Goal: Transaction & Acquisition: Book appointment/travel/reservation

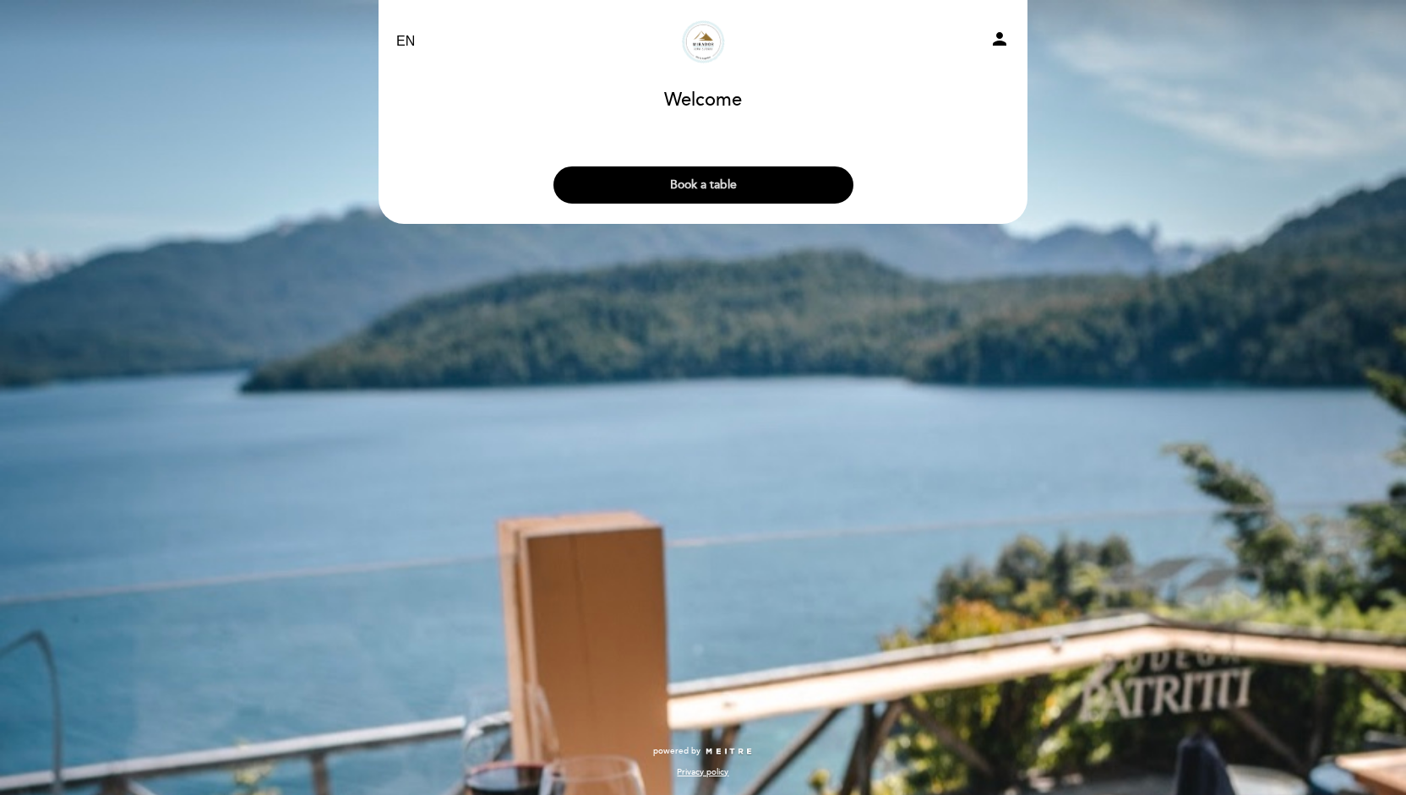
click at [611, 188] on button "Book a table" at bounding box center [703, 184] width 300 height 37
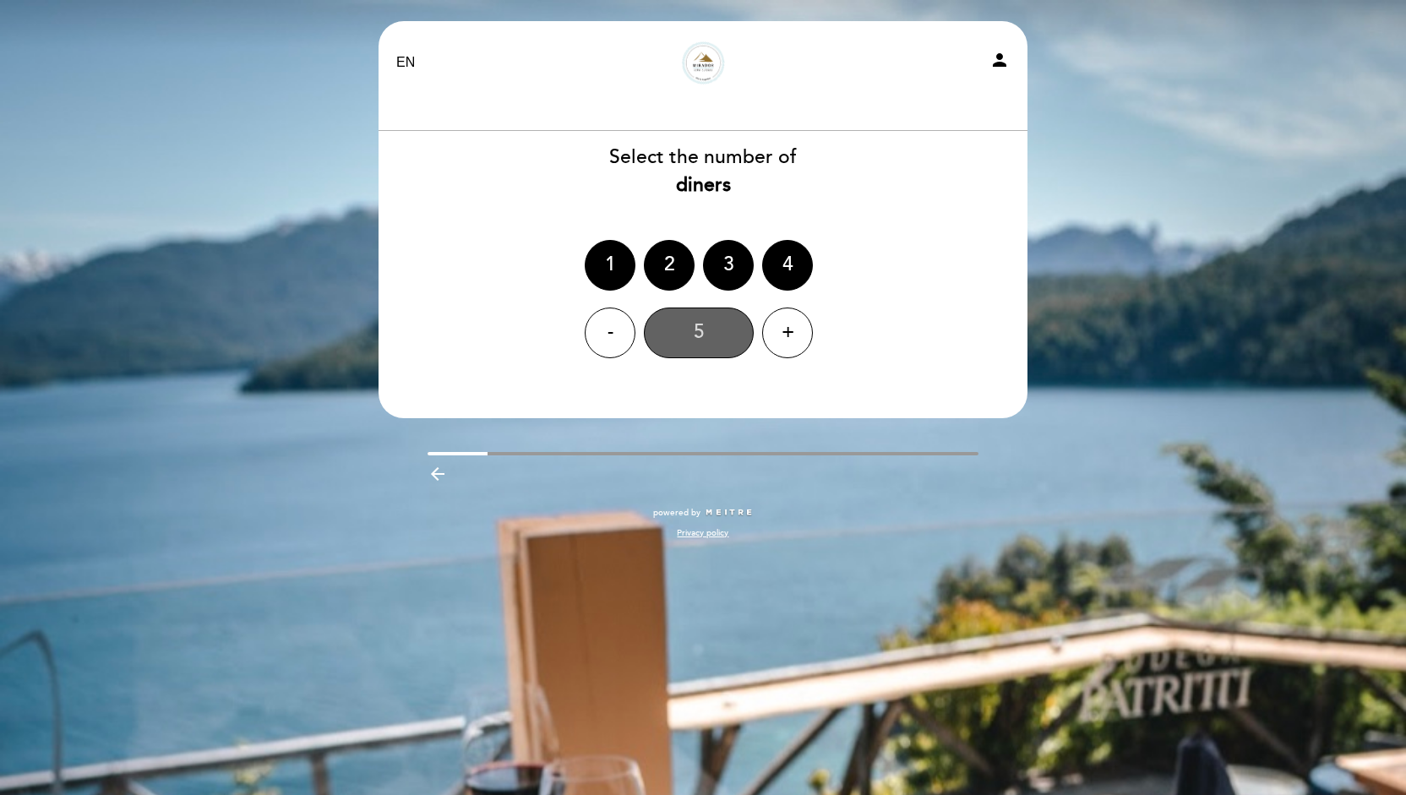
click at [687, 325] on div "5" at bounding box center [699, 332] width 110 height 51
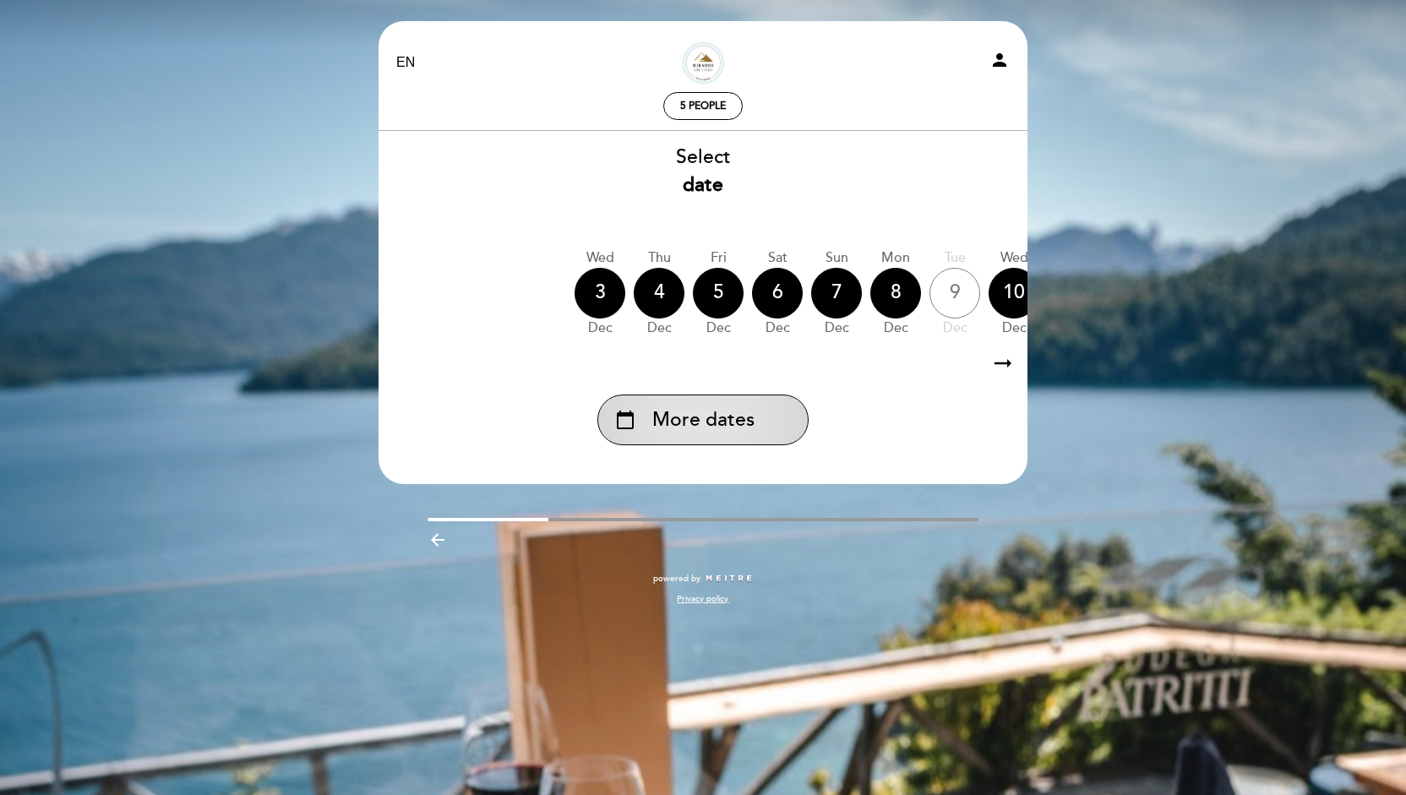
click at [763, 416] on div "calendar_today More dates" at bounding box center [702, 419] width 211 height 51
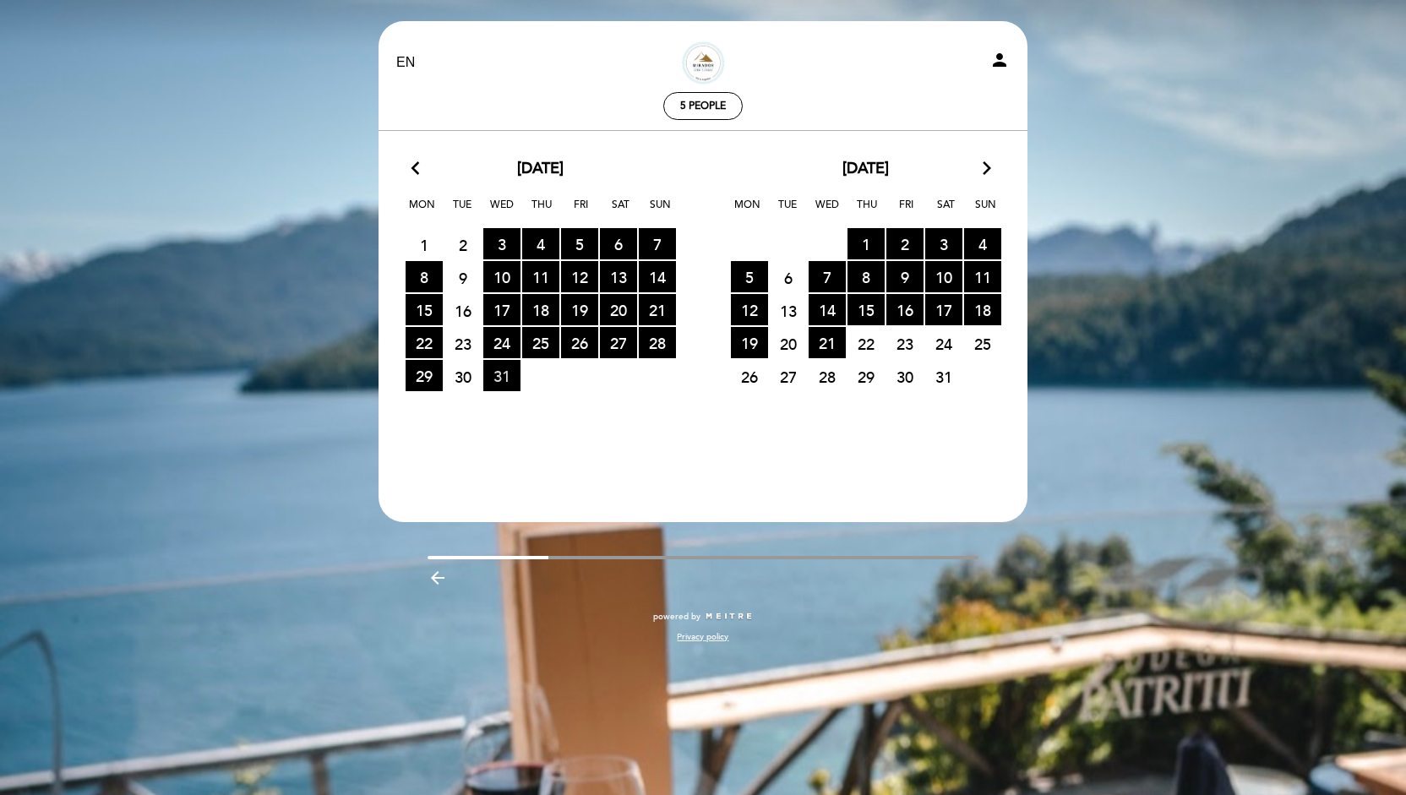
click at [502, 373] on span "31 RESERVATIONS AVAILABLE" at bounding box center [501, 375] width 37 height 31
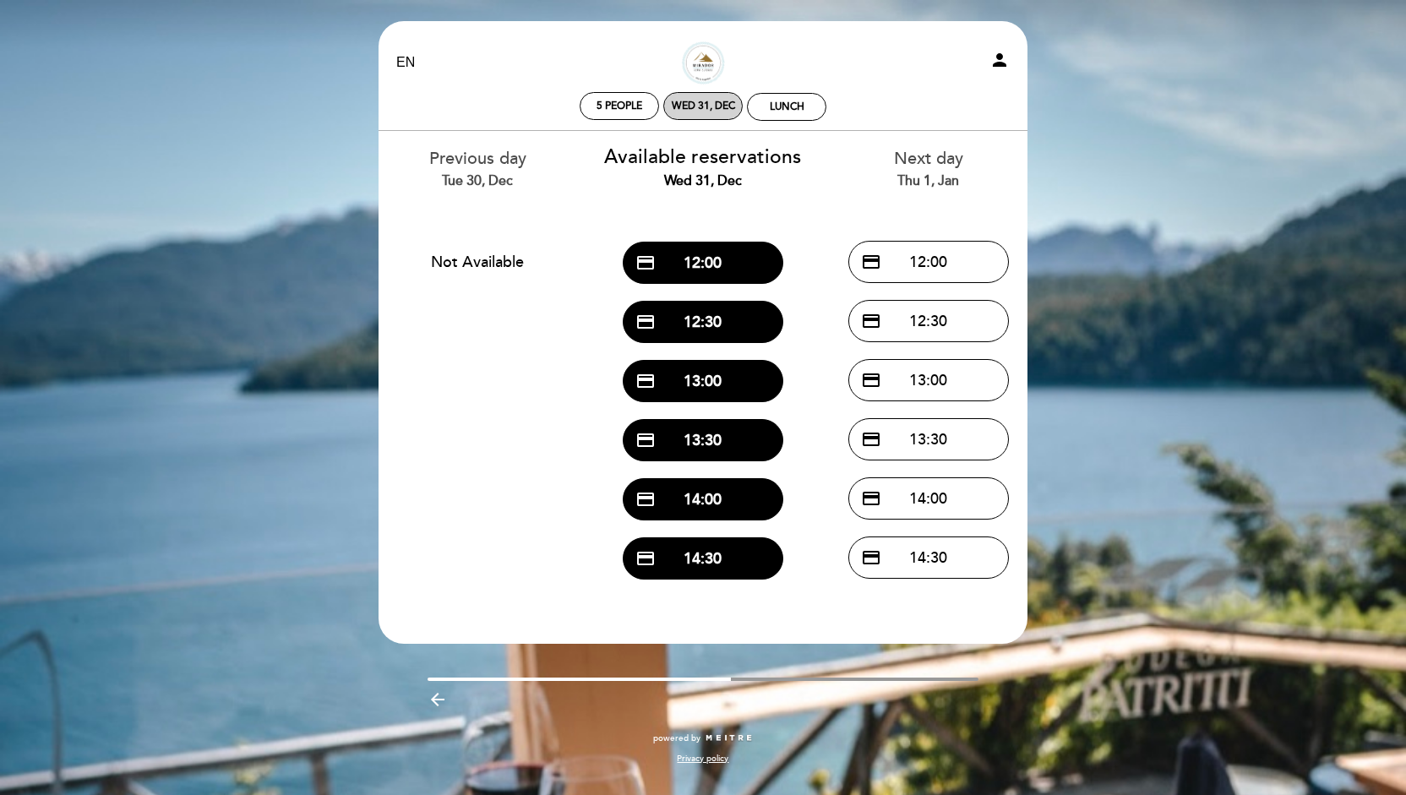
click at [707, 109] on div "Wed 31, Dec" at bounding box center [703, 106] width 63 height 13
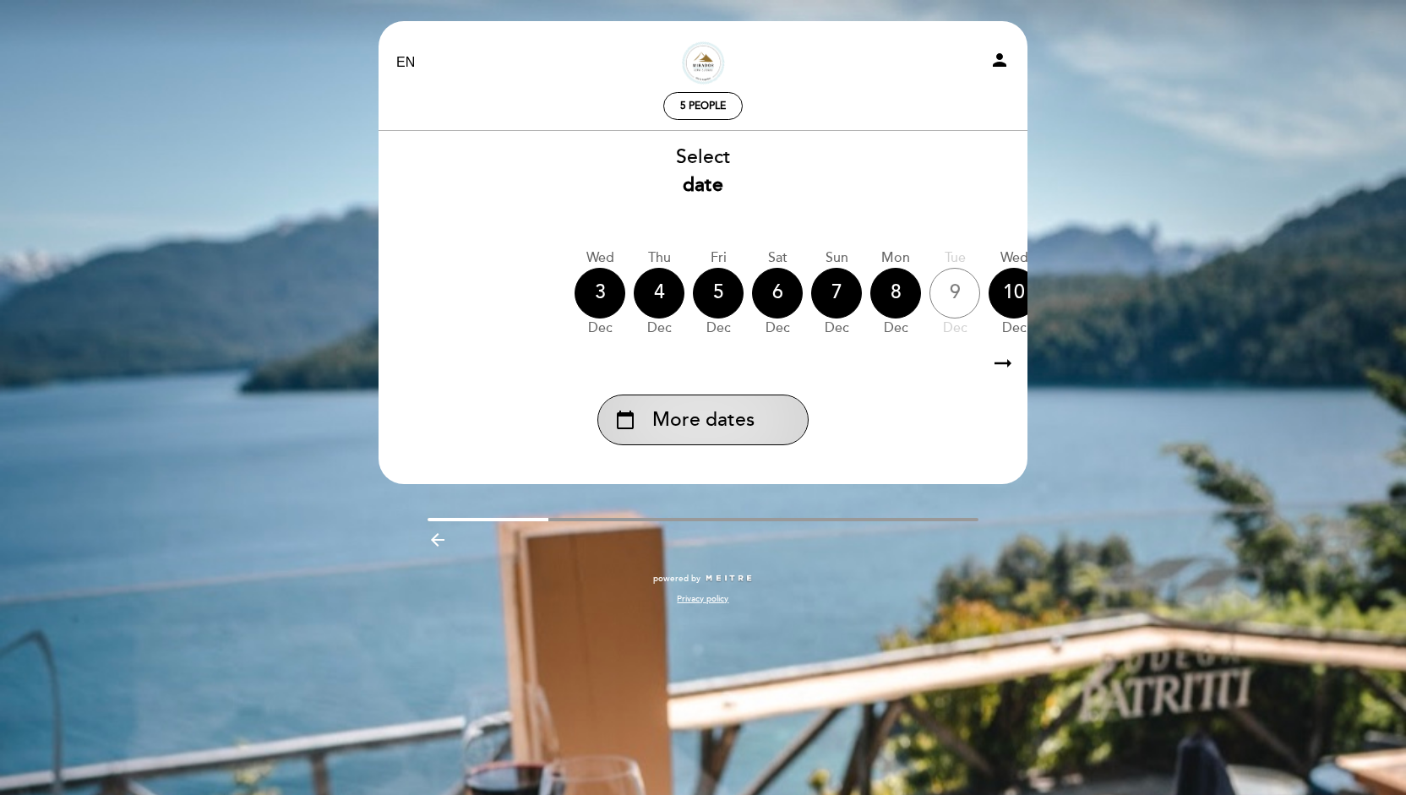
click at [715, 422] on span "More dates" at bounding box center [703, 420] width 102 height 28
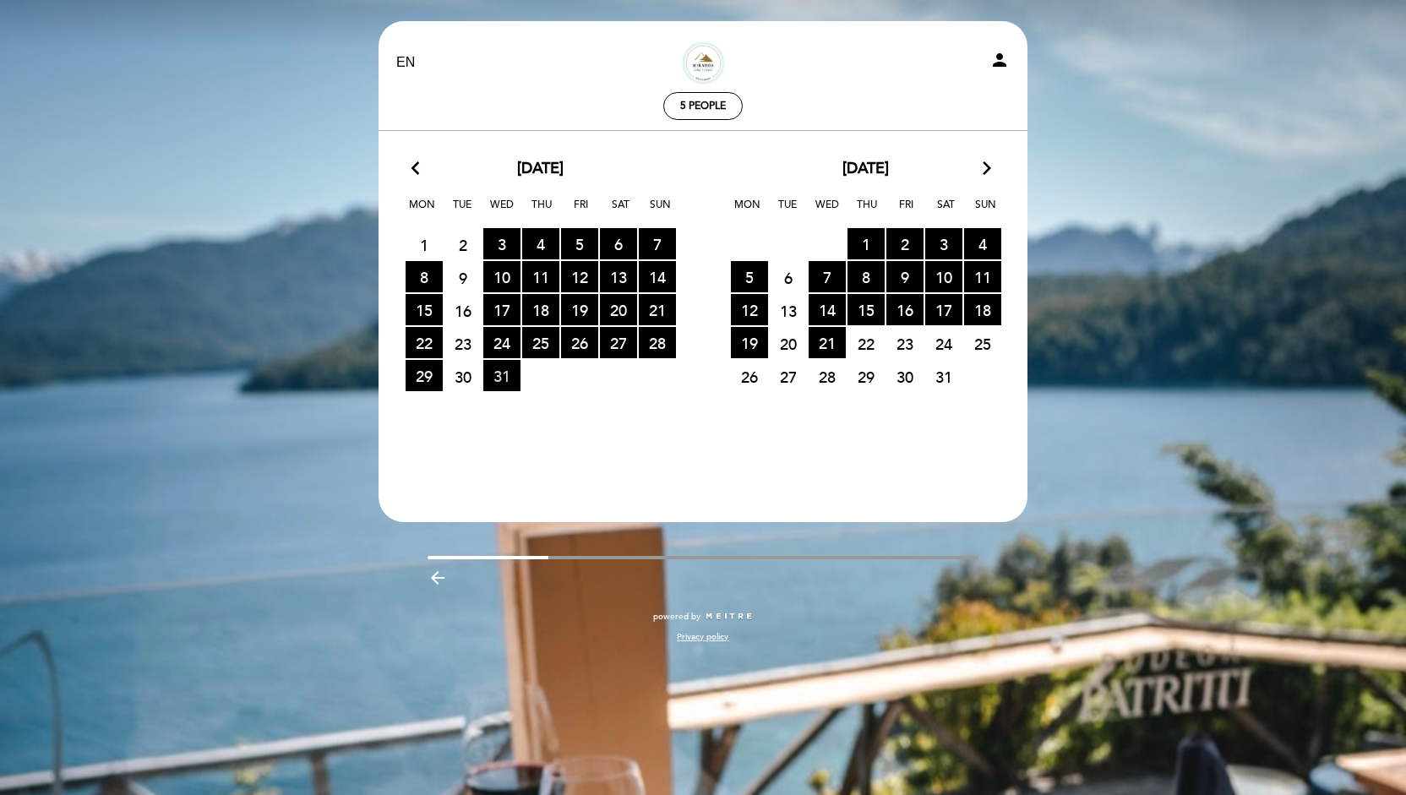
click at [498, 376] on span "31 RESERVATIONS AVAILABLE" at bounding box center [501, 375] width 37 height 31
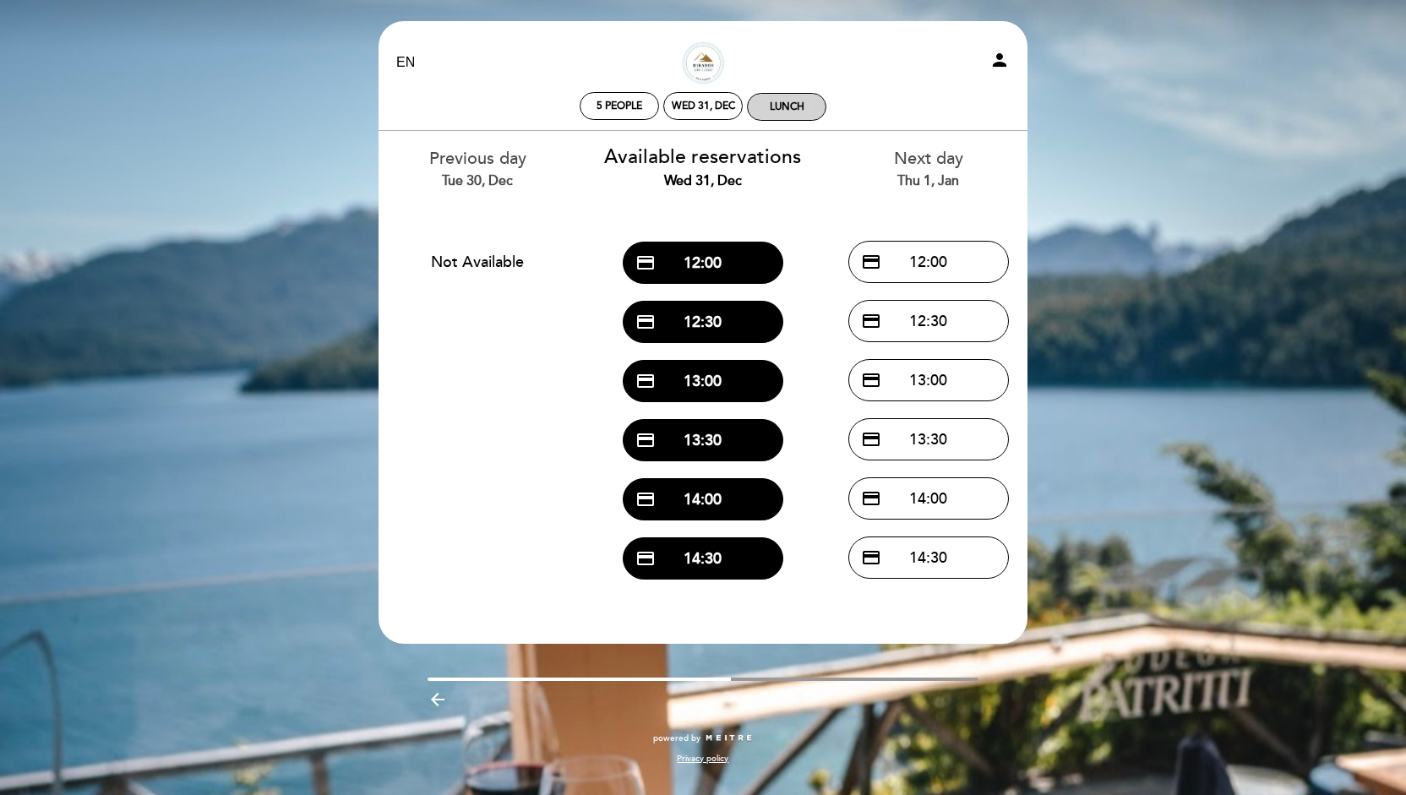
click at [781, 107] on div "Lunch" at bounding box center [787, 107] width 35 height 13
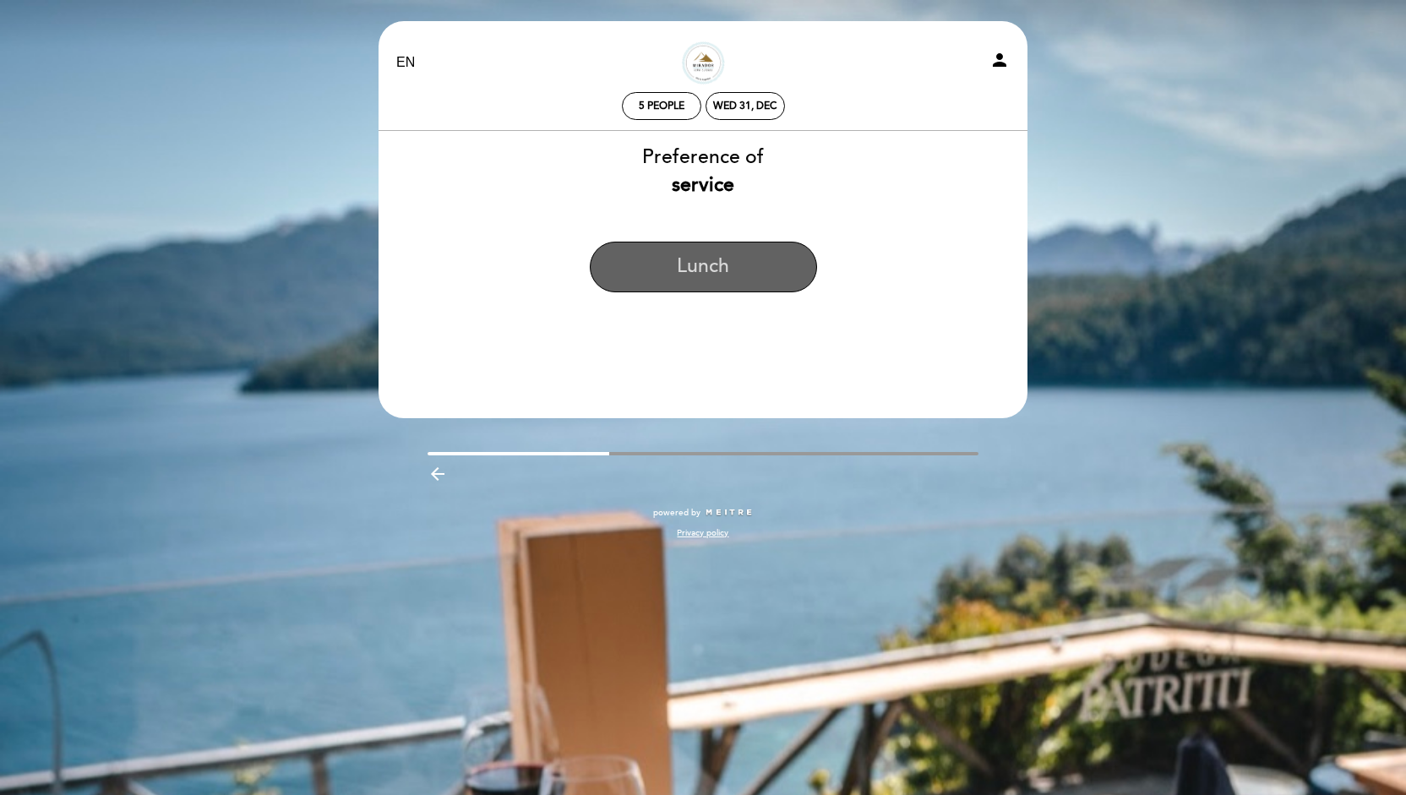
click at [702, 257] on button "Lunch" at bounding box center [703, 267] width 227 height 51
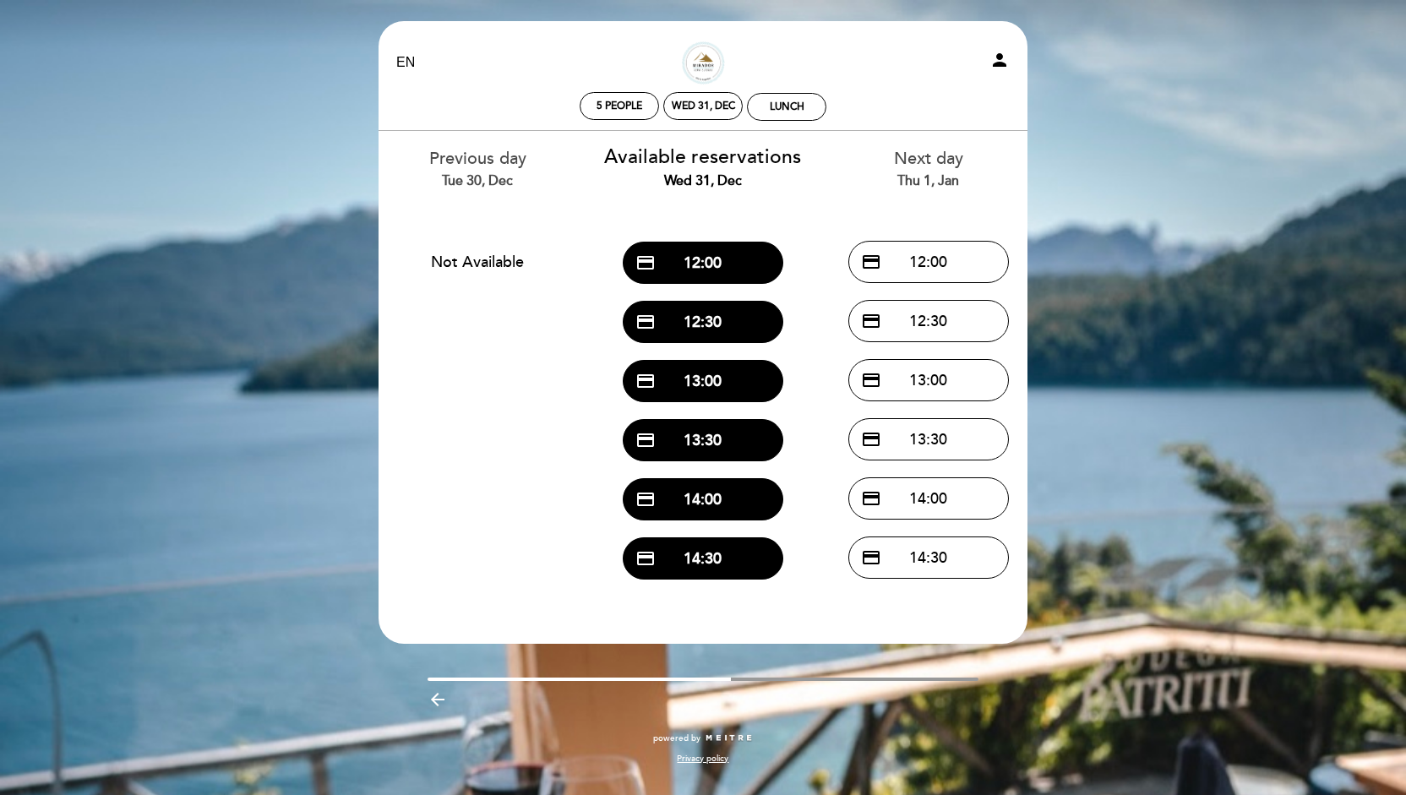
click at [295, 213] on div "EN ES PT [GEOGRAPHIC_DATA] person 5 people Wed 31, Dec Lunch Welcome Welcome, C…" at bounding box center [703, 397] width 1406 height 795
click at [303, 157] on div "EN ES PT [GEOGRAPHIC_DATA] person 5 people Wed 31, Dec Lunch Welcome Welcome, C…" at bounding box center [703, 397] width 1406 height 795
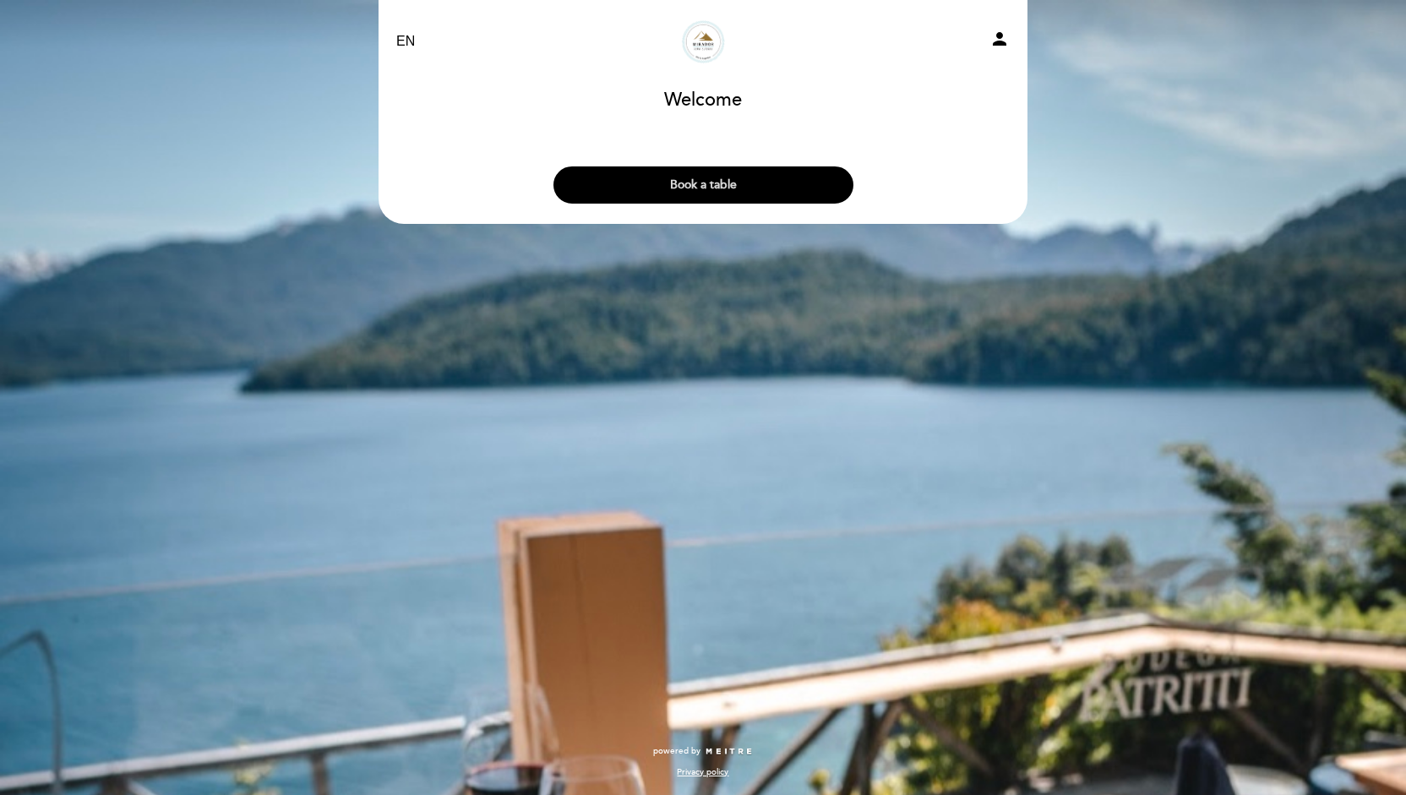
click at [688, 167] on button "Book a table" at bounding box center [703, 184] width 300 height 37
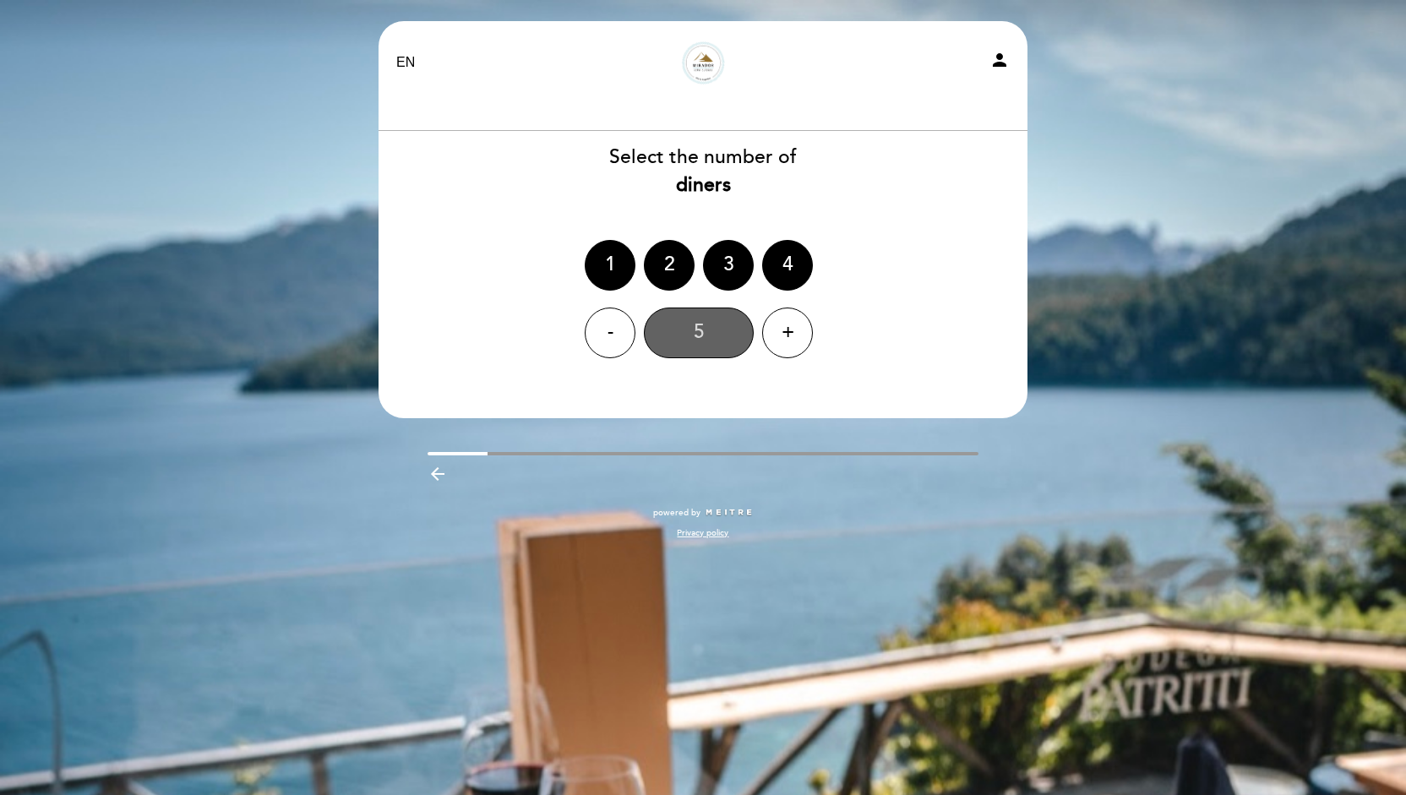
click at [706, 344] on div "5" at bounding box center [699, 332] width 110 height 51
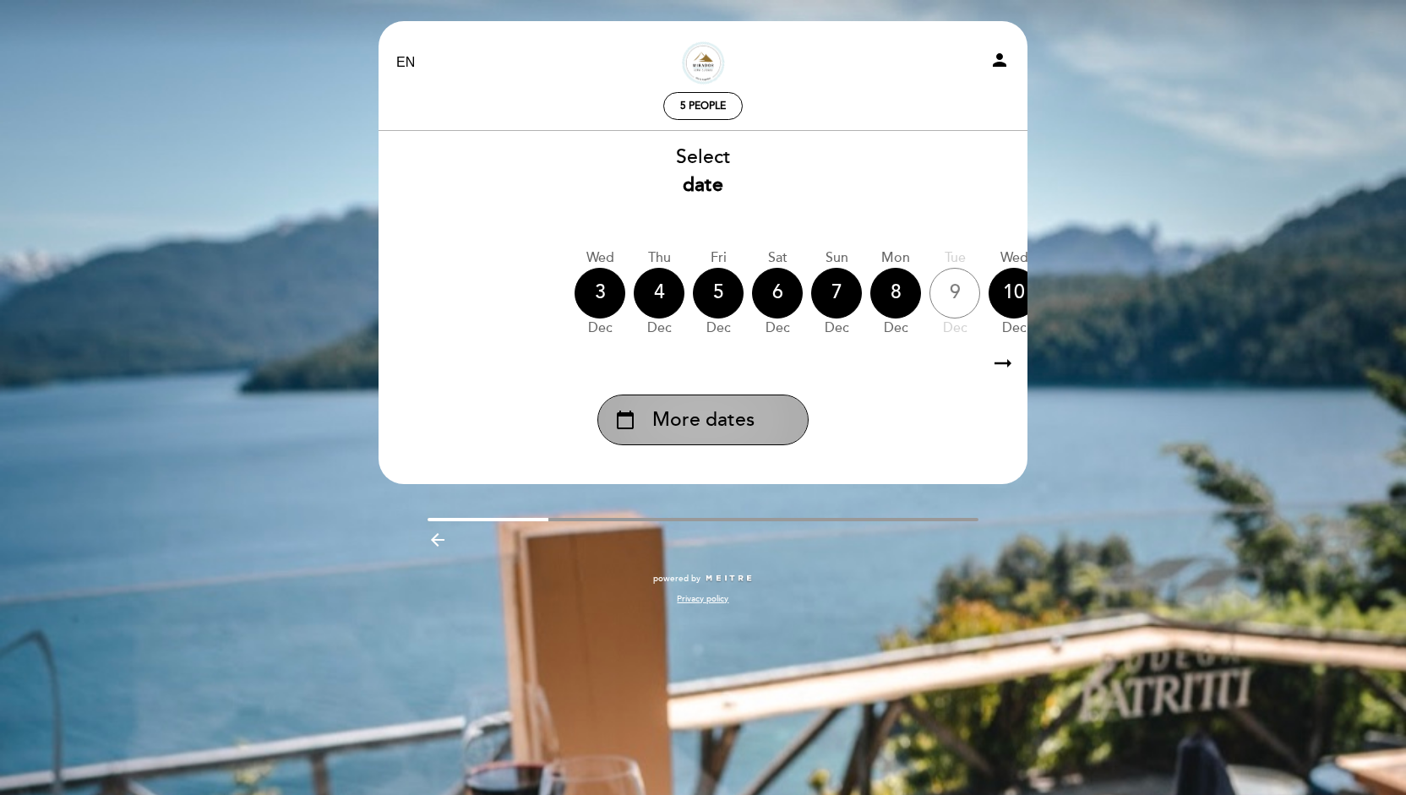
click at [696, 420] on span "More dates" at bounding box center [703, 420] width 102 height 28
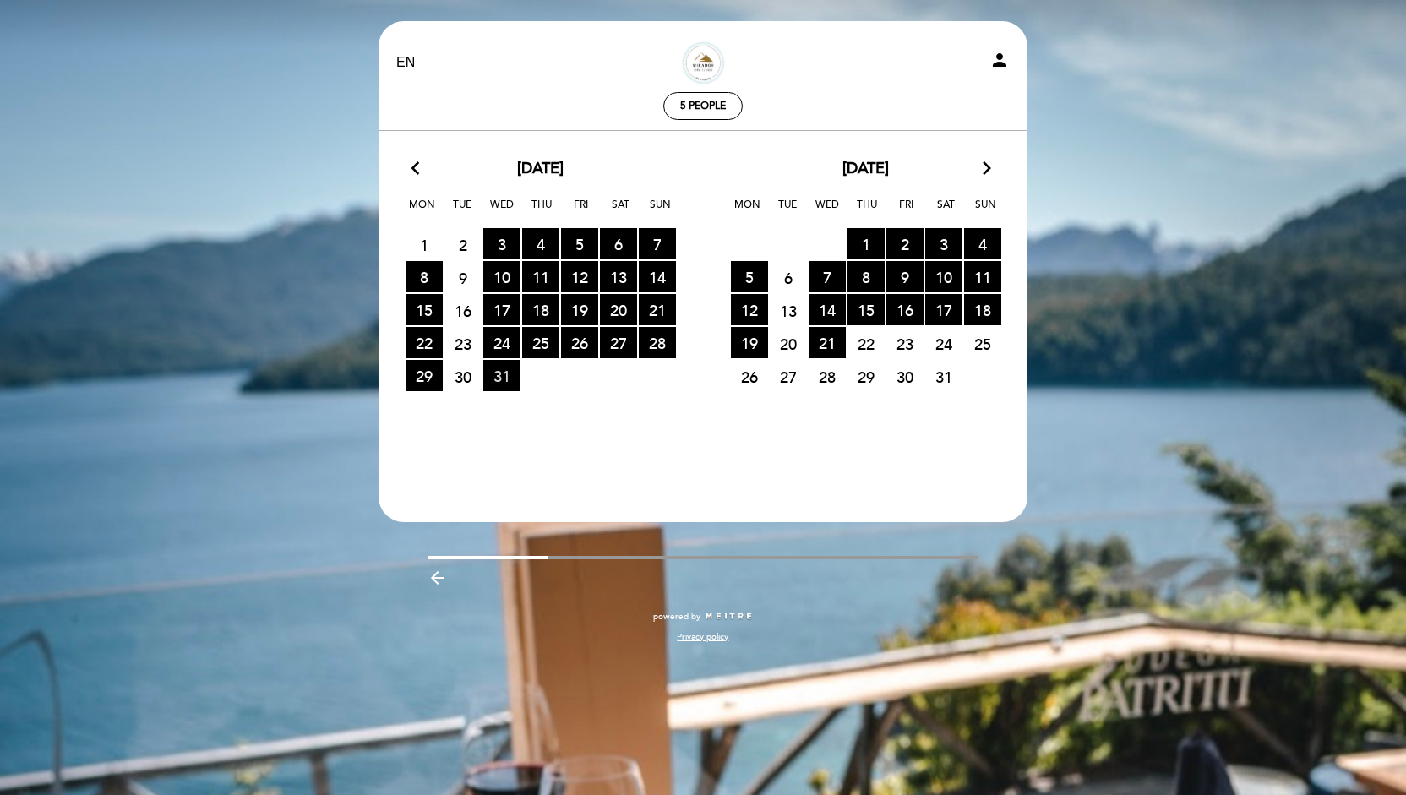
click at [508, 378] on span "31 RESERVATIONS AVAILABLE" at bounding box center [501, 375] width 37 height 31
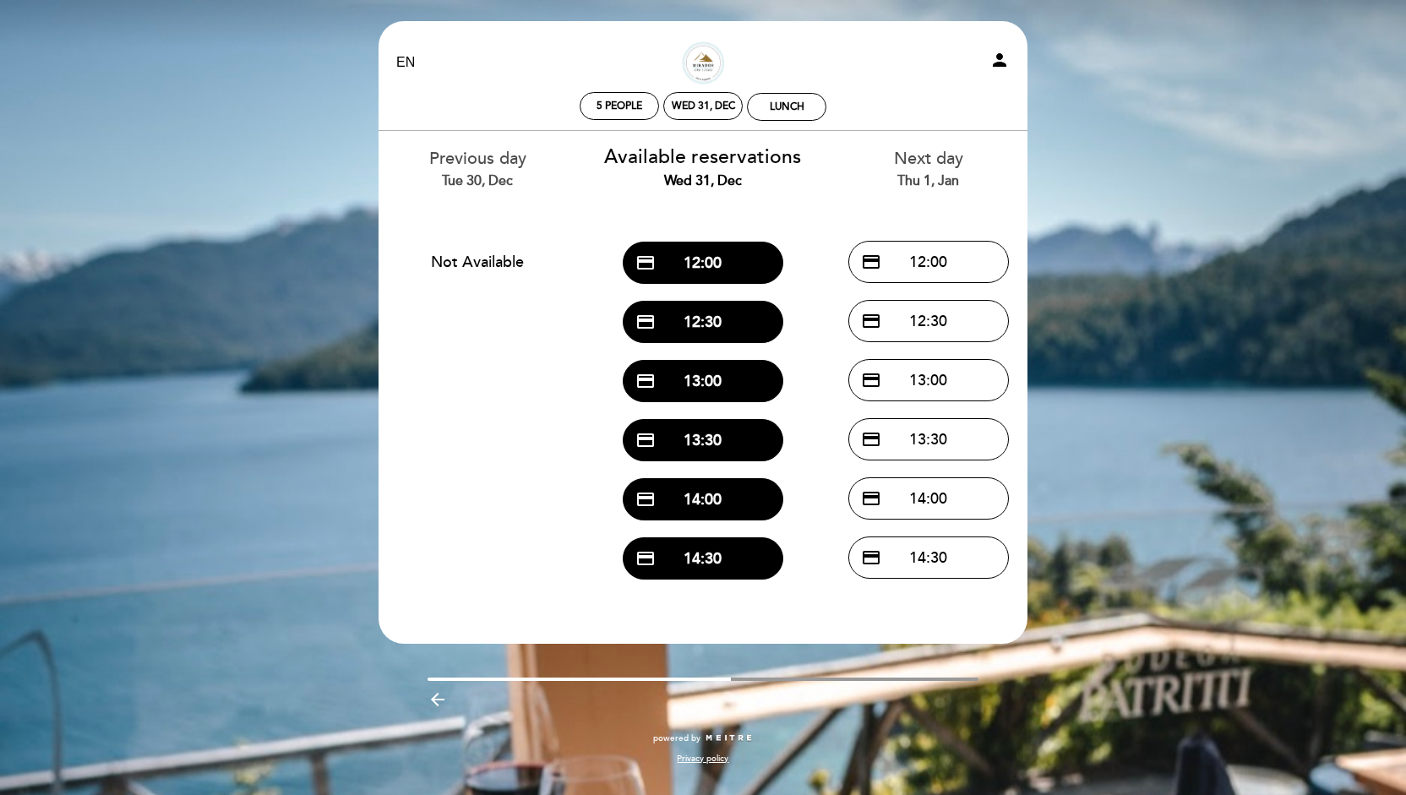
click at [508, 378] on div "Previous day Tue 30, Dec Not Available Available reservations Wed 31, Dec credi…" at bounding box center [703, 359] width 676 height 457
click at [701, 113] on div "Wed 31, Dec" at bounding box center [702, 106] width 79 height 28
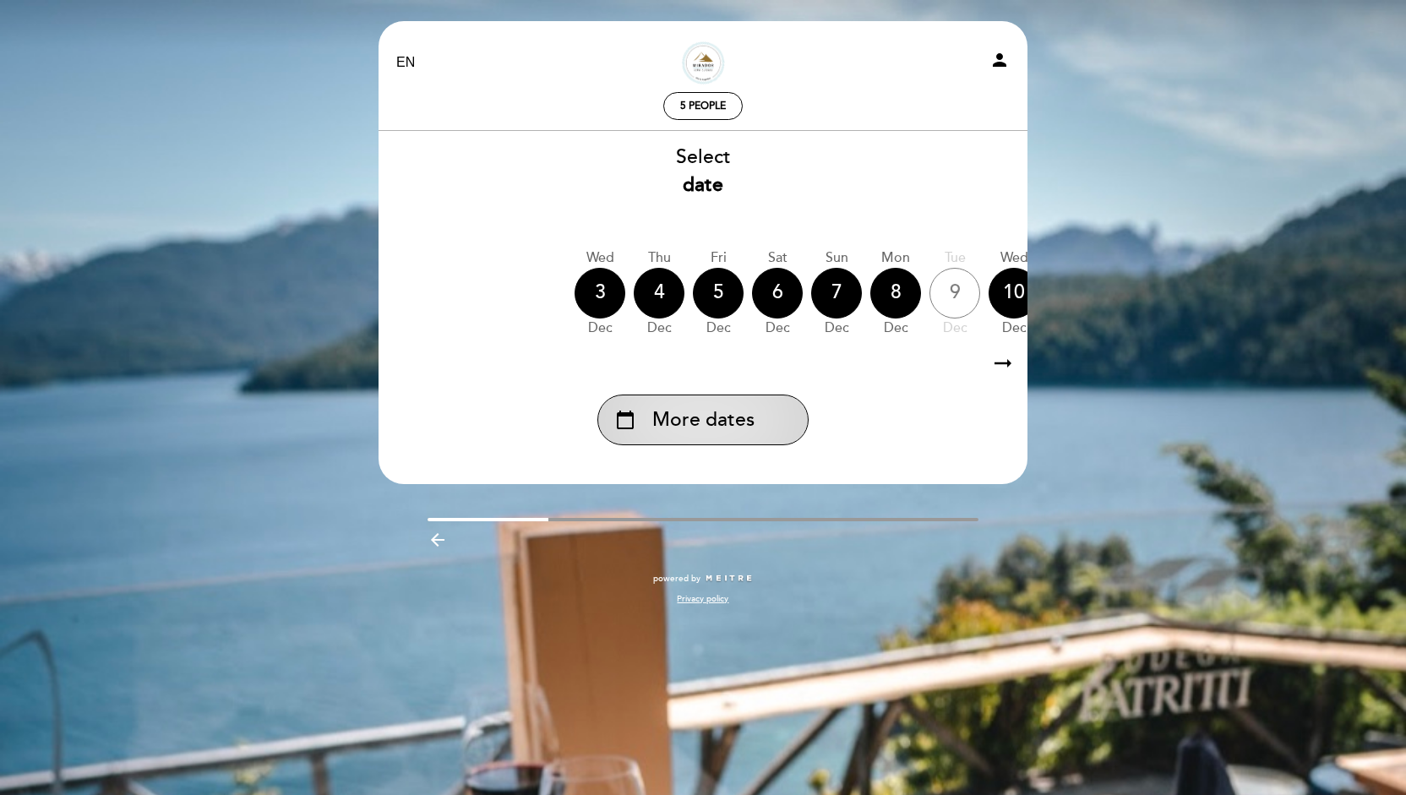
click at [662, 427] on span "More dates" at bounding box center [703, 420] width 102 height 28
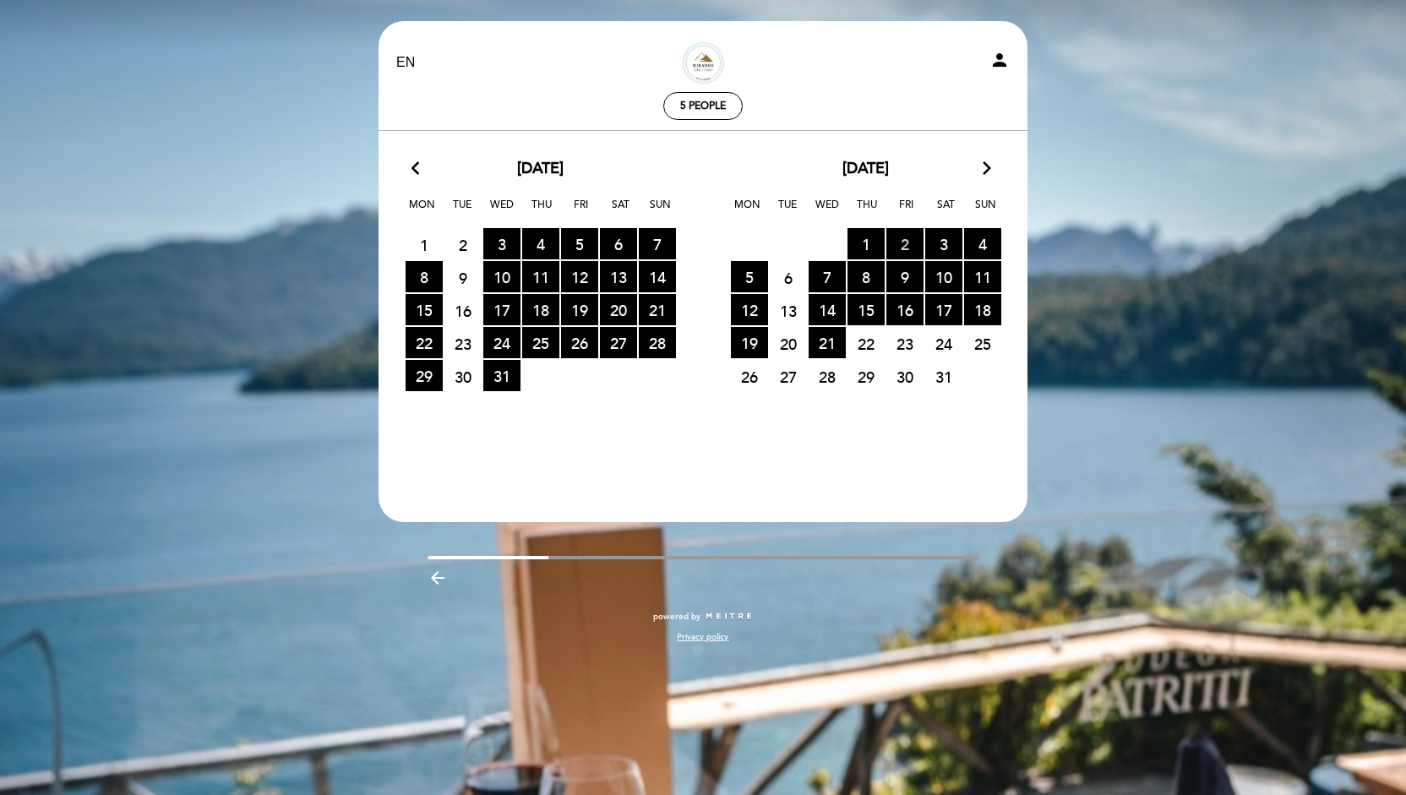
click at [900, 236] on span "2 RESERVATIONS AVAILABLE" at bounding box center [904, 243] width 37 height 31
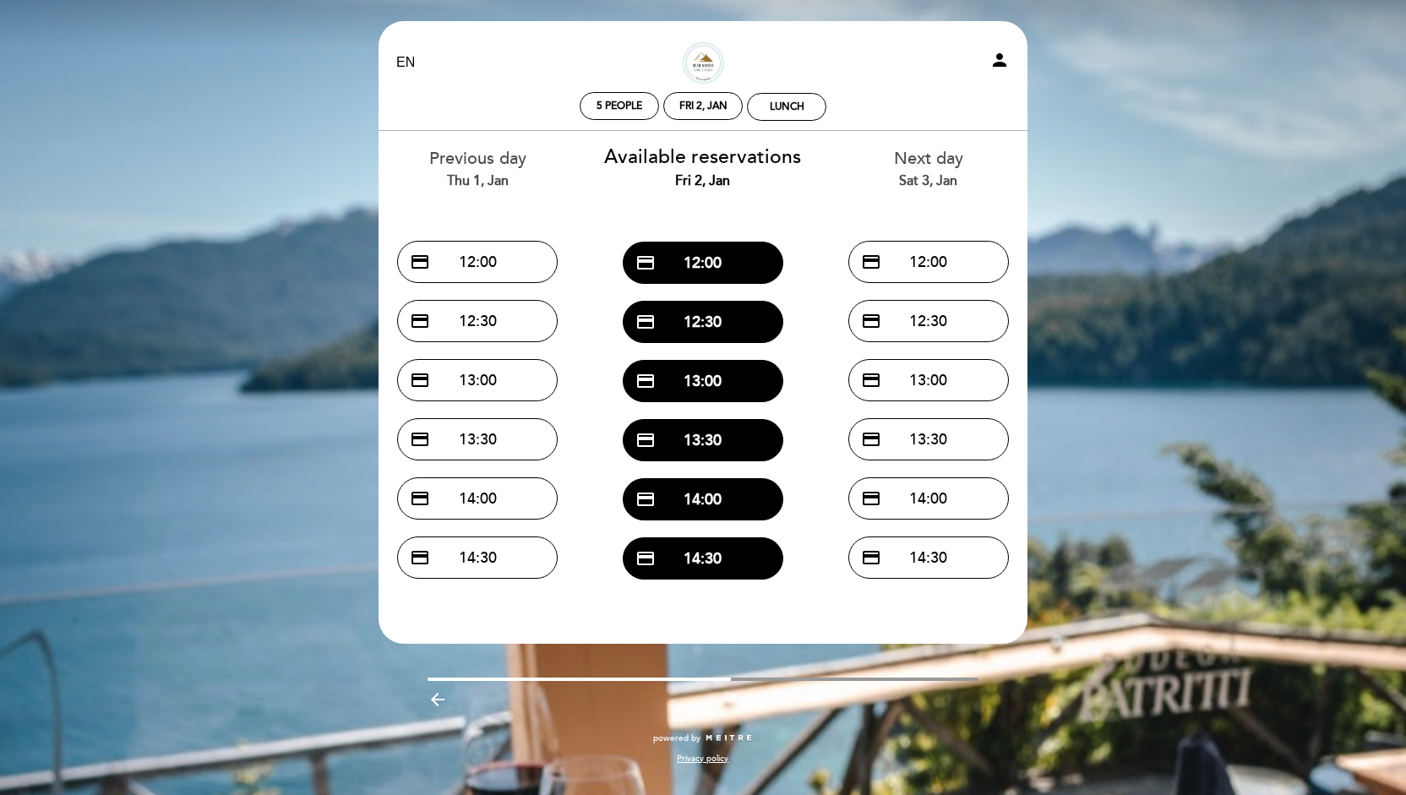
click at [272, 291] on div "EN ES PT Mirador Lake Cuisine person 5 people Fri 2, Jan Lunch Welcome Welcome,…" at bounding box center [703, 397] width 1406 height 795
click at [405, 59] on select "EN ES PT" at bounding box center [405, 62] width 19 height 19
click at [267, 155] on div "EN ES PT Mirador Lake Cuisine person 5 people Fri 2, Jan Lunch Welcome Welcome,…" at bounding box center [703, 397] width 1406 height 795
click at [436, 699] on icon "arrow_backward" at bounding box center [437, 699] width 20 height 20
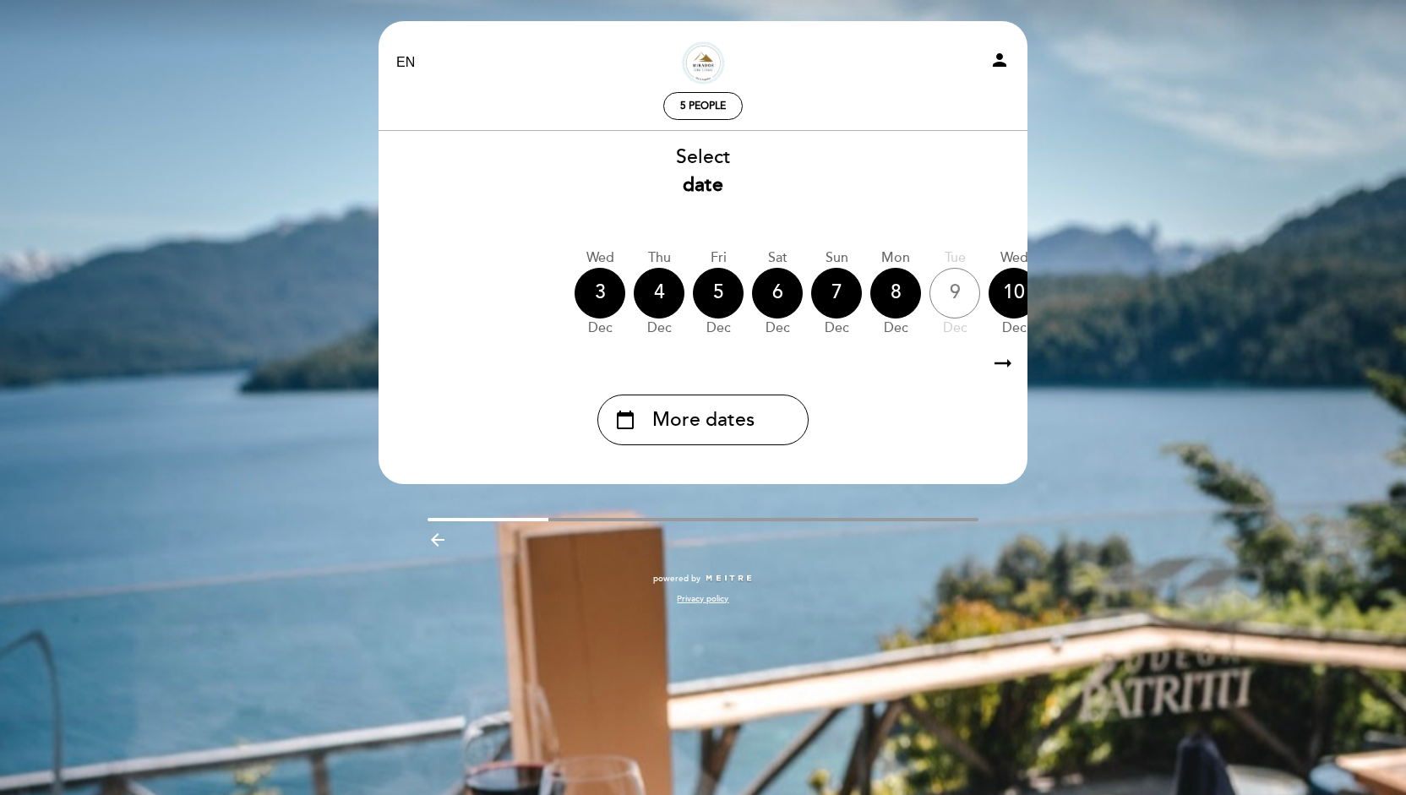
click at [436, 699] on div "EN ES PT Mirador Lake Cuisine person 5 people Welcome Welcome, Change user Book…" at bounding box center [703, 397] width 1406 height 795
click at [263, 128] on div "EN ES PT Mirador Lake Cuisine person 5 people Welcome Welcome, Change user Book…" at bounding box center [703, 397] width 1406 height 795
